Goal: Information Seeking & Learning: Learn about a topic

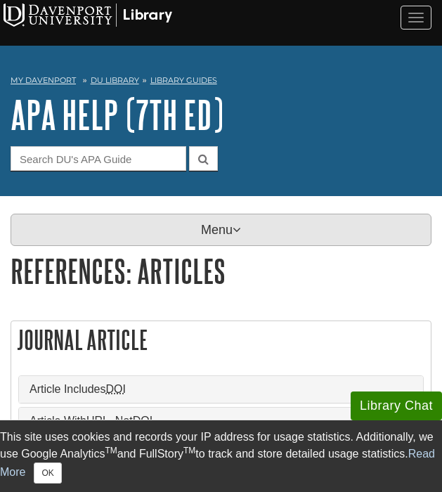
click at [177, 222] on p "Menu" at bounding box center [221, 230] width 421 height 32
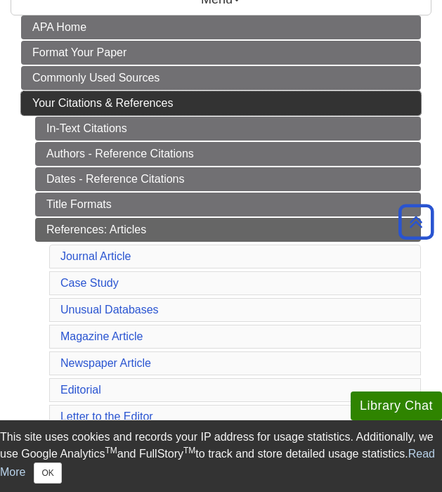
scroll to position [214, 0]
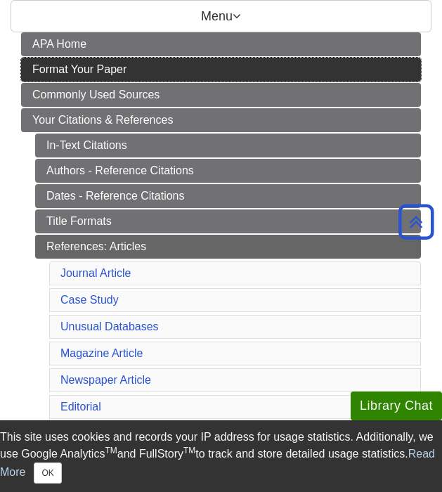
click at [140, 62] on link "Format Your Paper" at bounding box center [221, 70] width 400 height 24
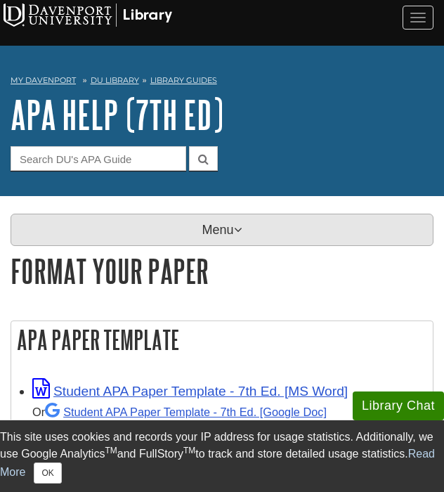
click at [182, 243] on p "Menu" at bounding box center [222, 230] width 423 height 32
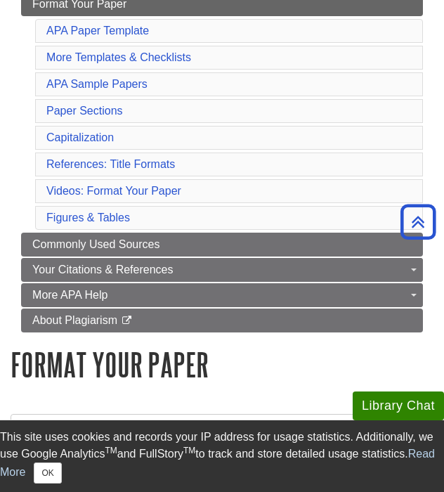
scroll to position [286, 0]
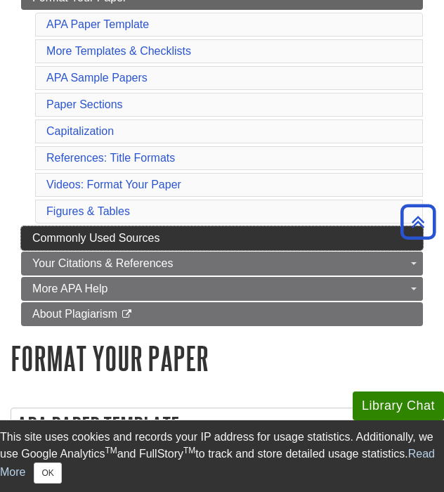
drag, startPoint x: 171, startPoint y: 217, endPoint x: 169, endPoint y: 228, distance: 11.4
click at [169, 228] on ul "APA Home Format Your Paper APA Paper Template More Templates & Checklists APA S…" at bounding box center [222, 144] width 402 height 366
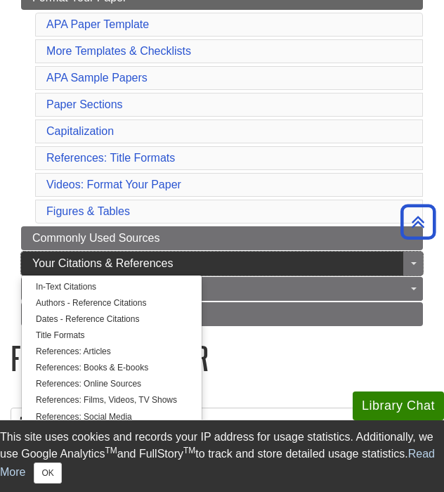
click at [165, 262] on span "Your Citations & References" at bounding box center [102, 263] width 141 height 12
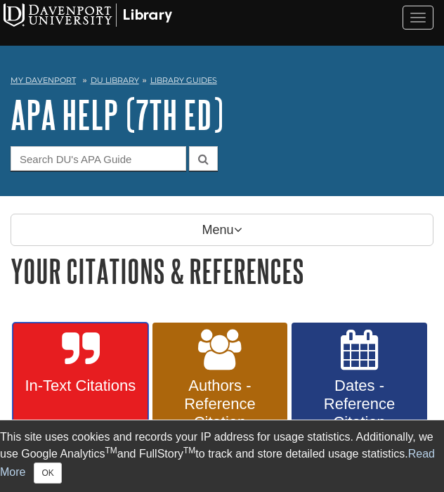
click at [104, 351] on link "In-Text Citations" at bounding box center [81, 385] width 136 height 124
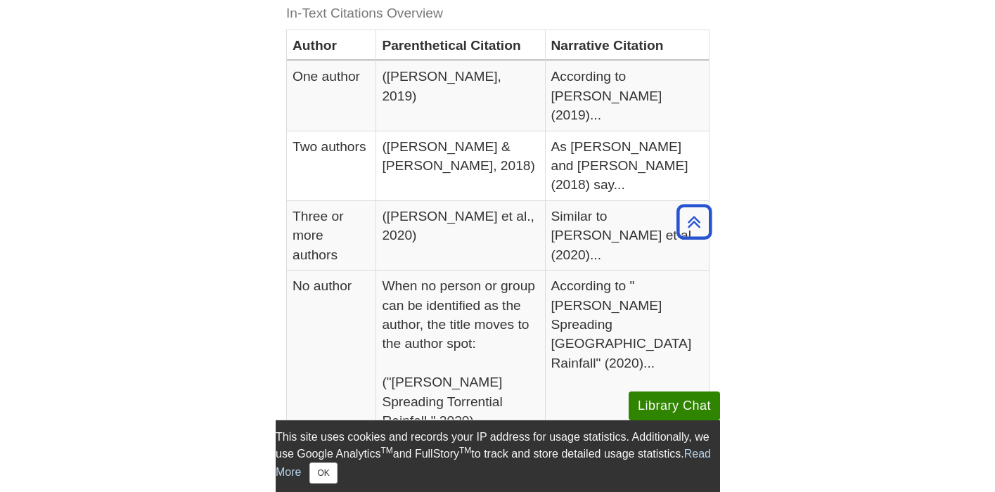
scroll to position [397, 0]
